Goal: Register for event/course

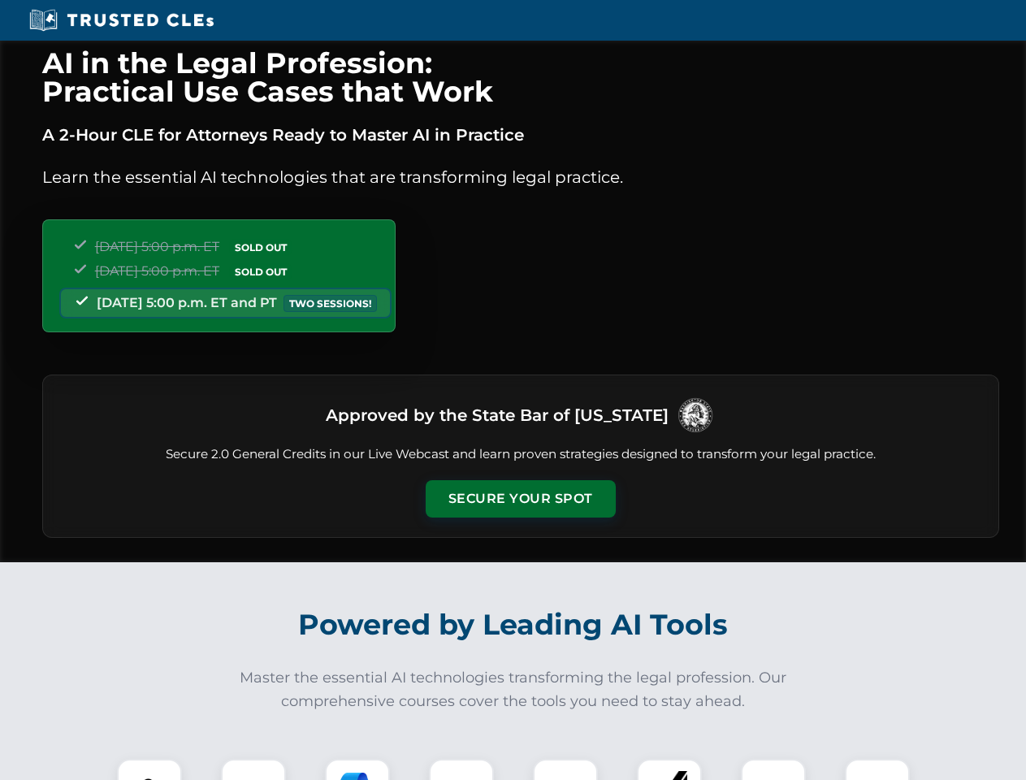
click at [520, 499] on button "Secure Your Spot" at bounding box center [521, 498] width 190 height 37
click at [149, 769] on img at bounding box center [149, 791] width 47 height 47
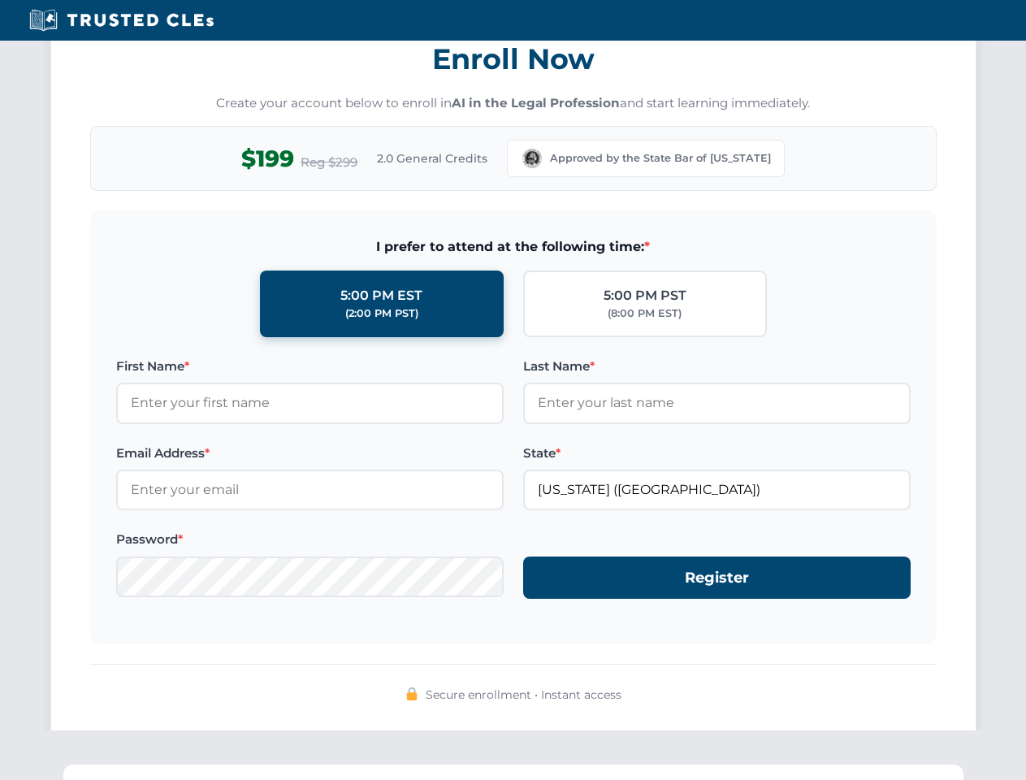
scroll to position [1595, 0]
